Goal: Task Accomplishment & Management: Manage account settings

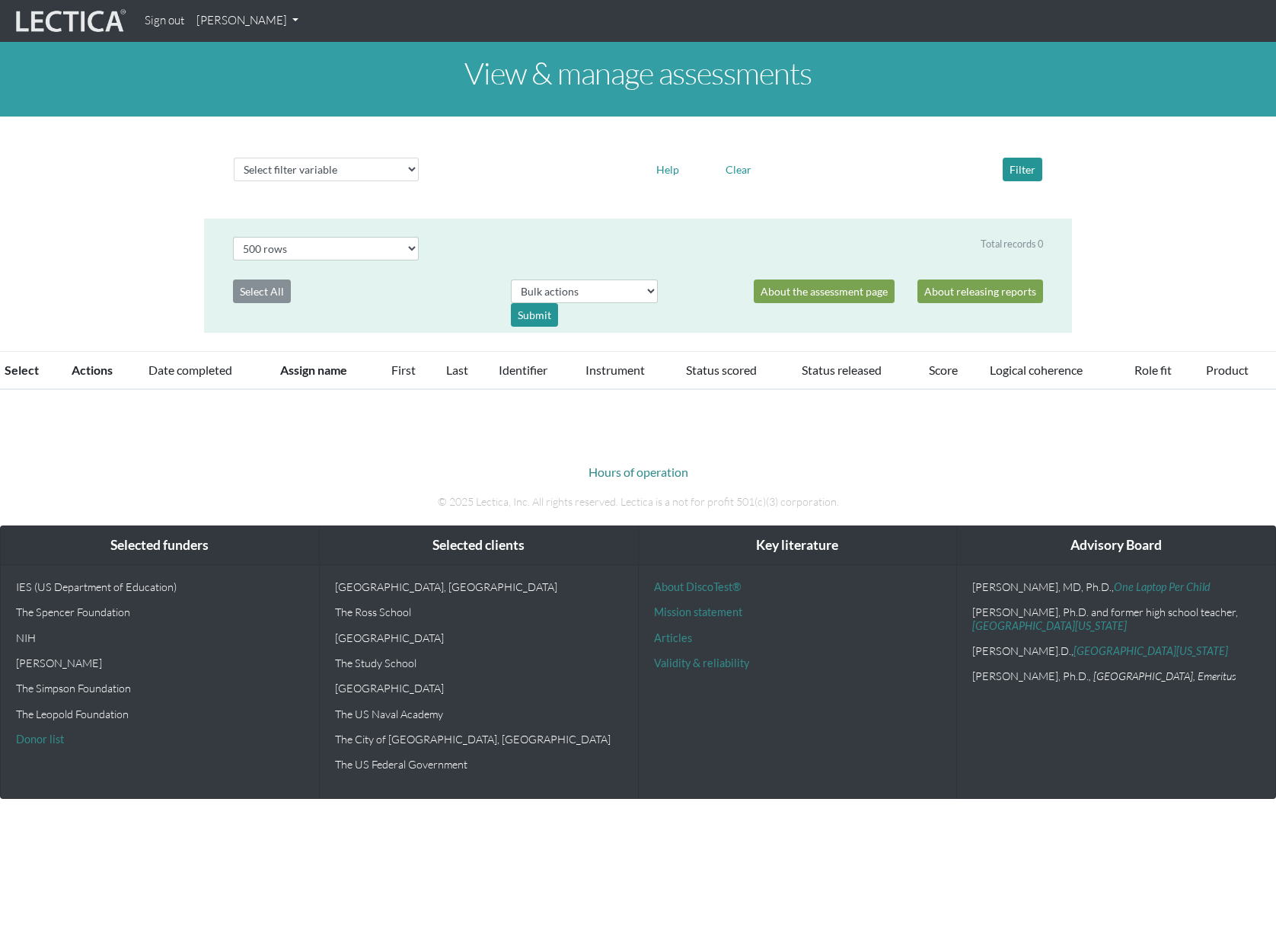
select select "500"
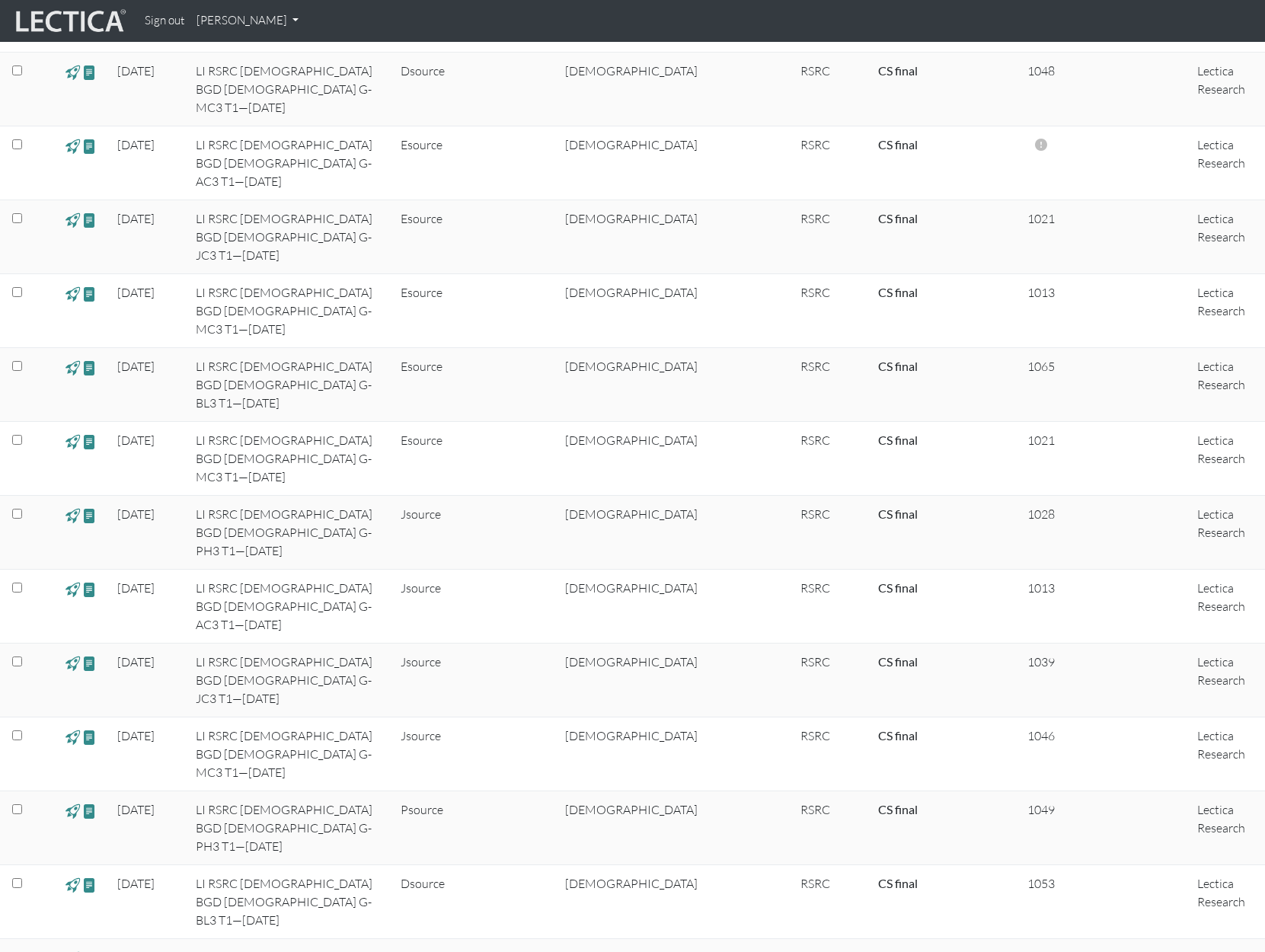
scroll to position [13628, 0]
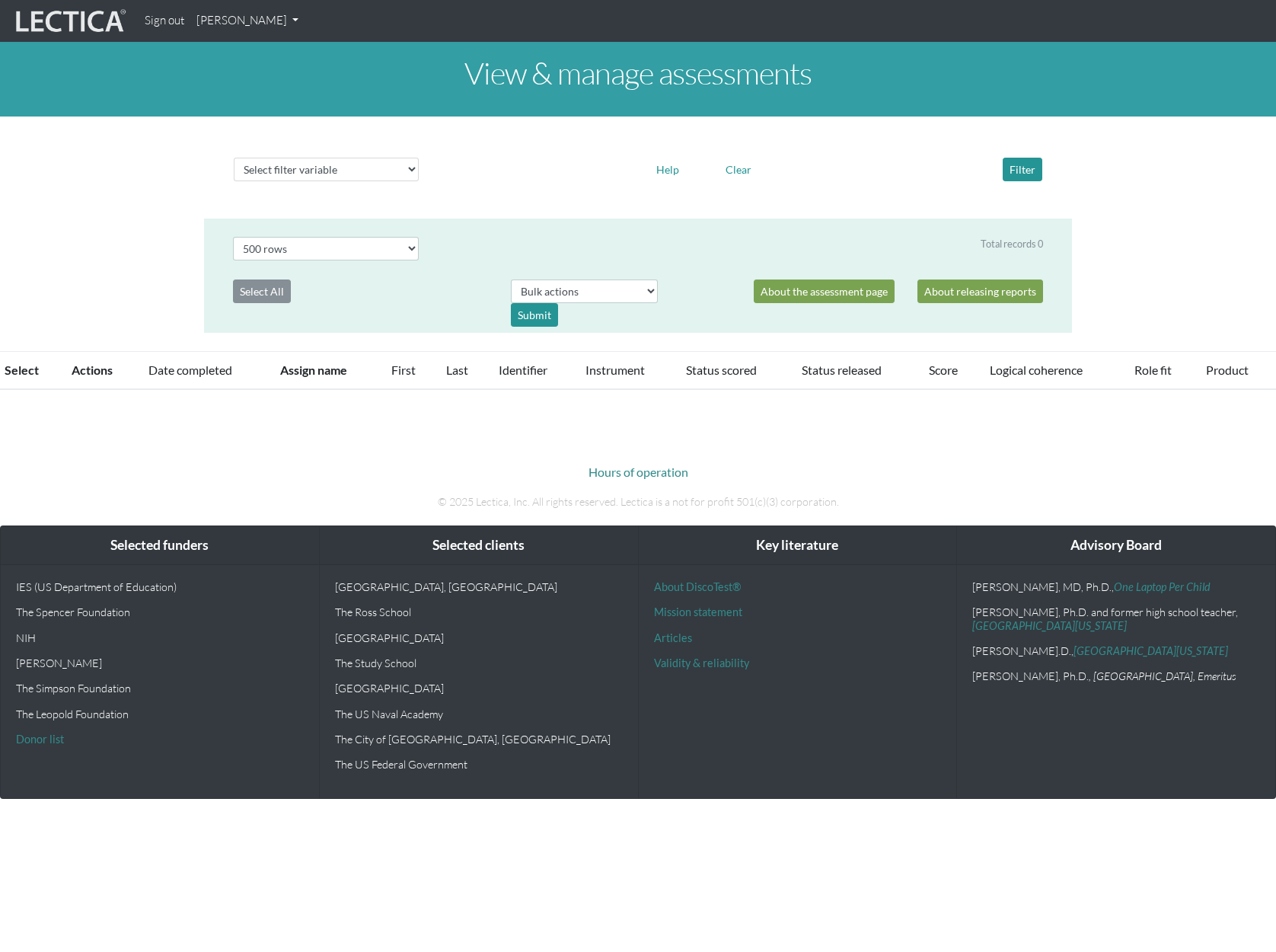
select select "500"
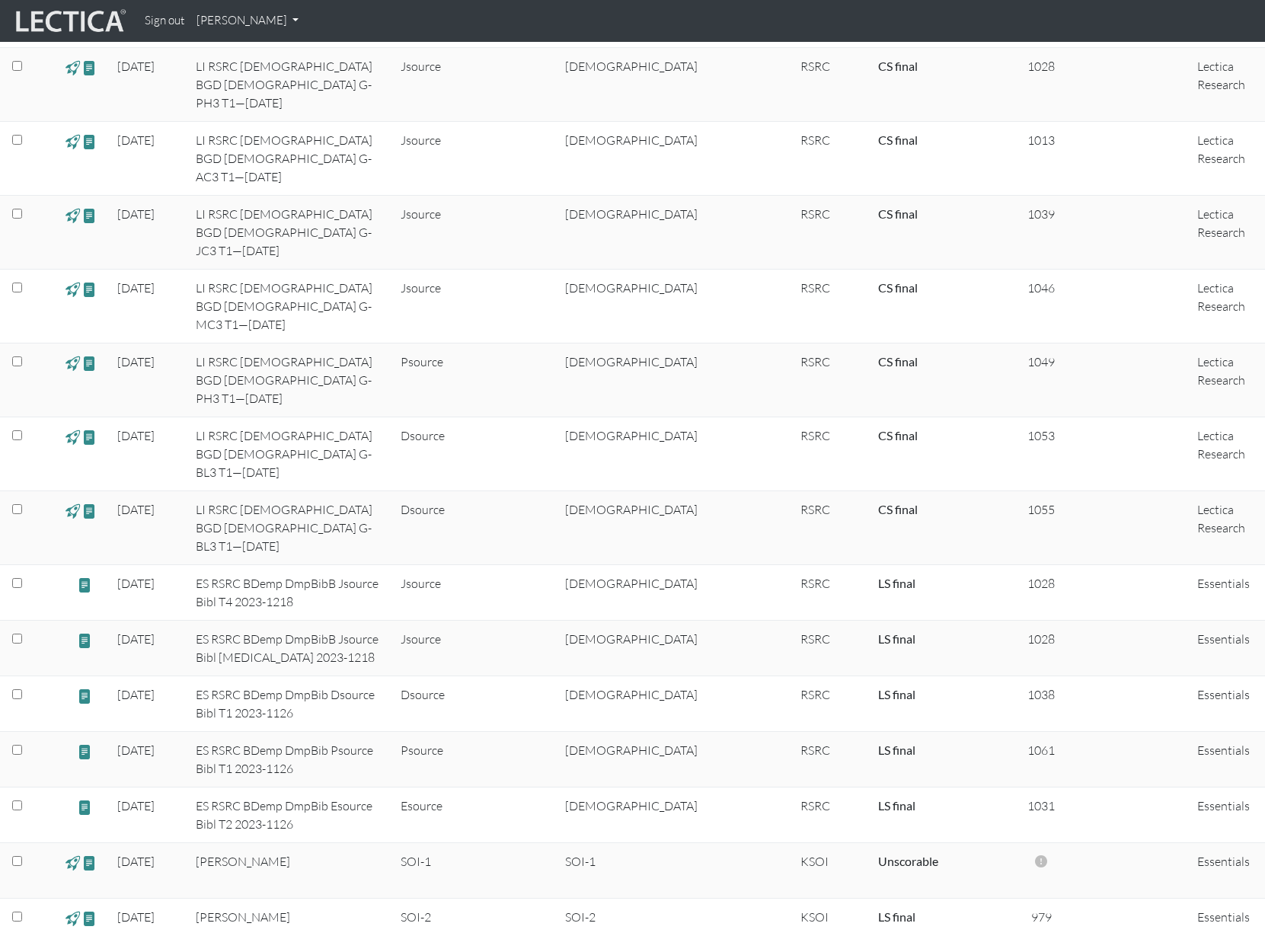
scroll to position [14138, 0]
